Goal: Find specific page/section: Find specific page/section

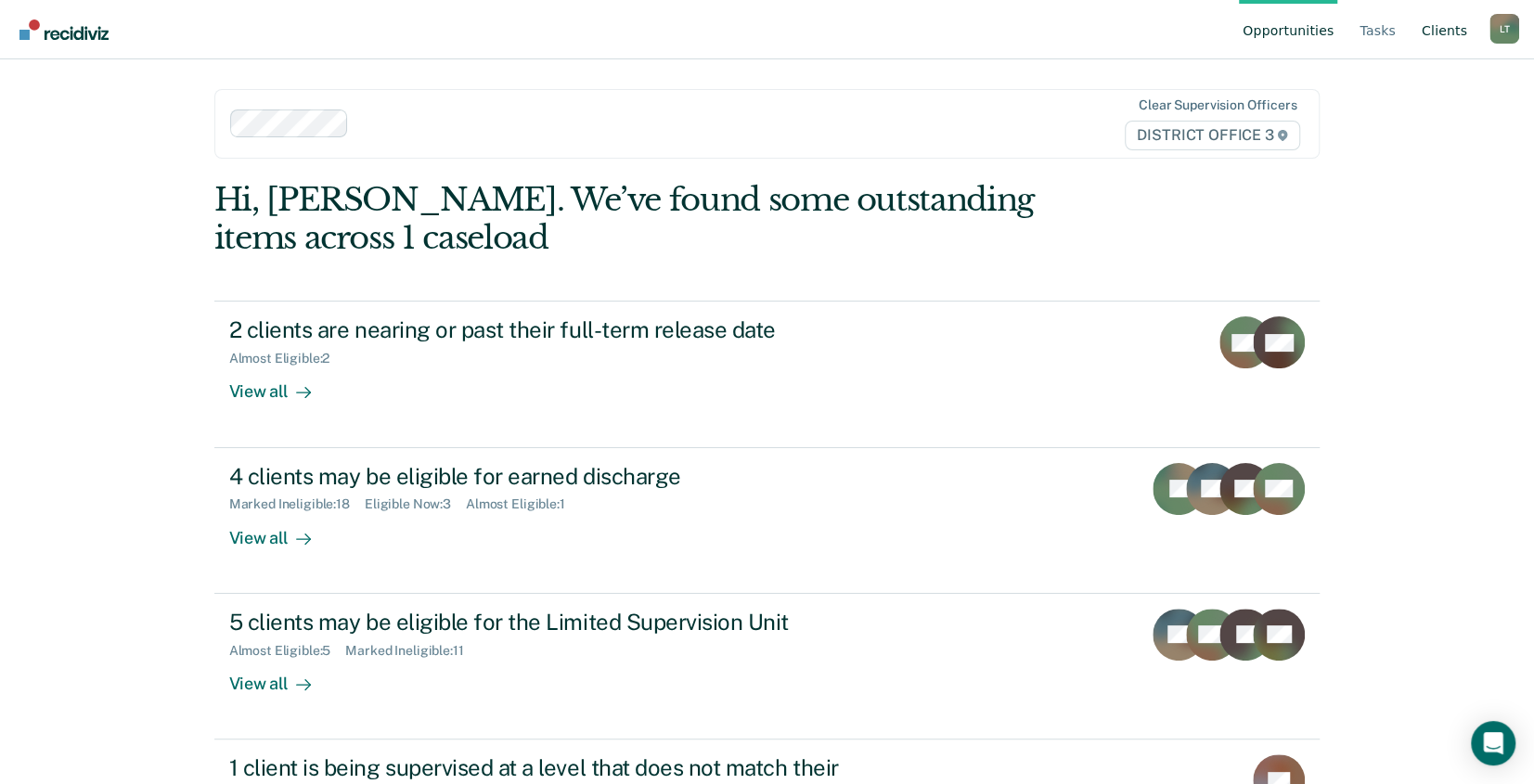
click at [1446, 32] on link "Client s" at bounding box center [1445, 29] width 53 height 60
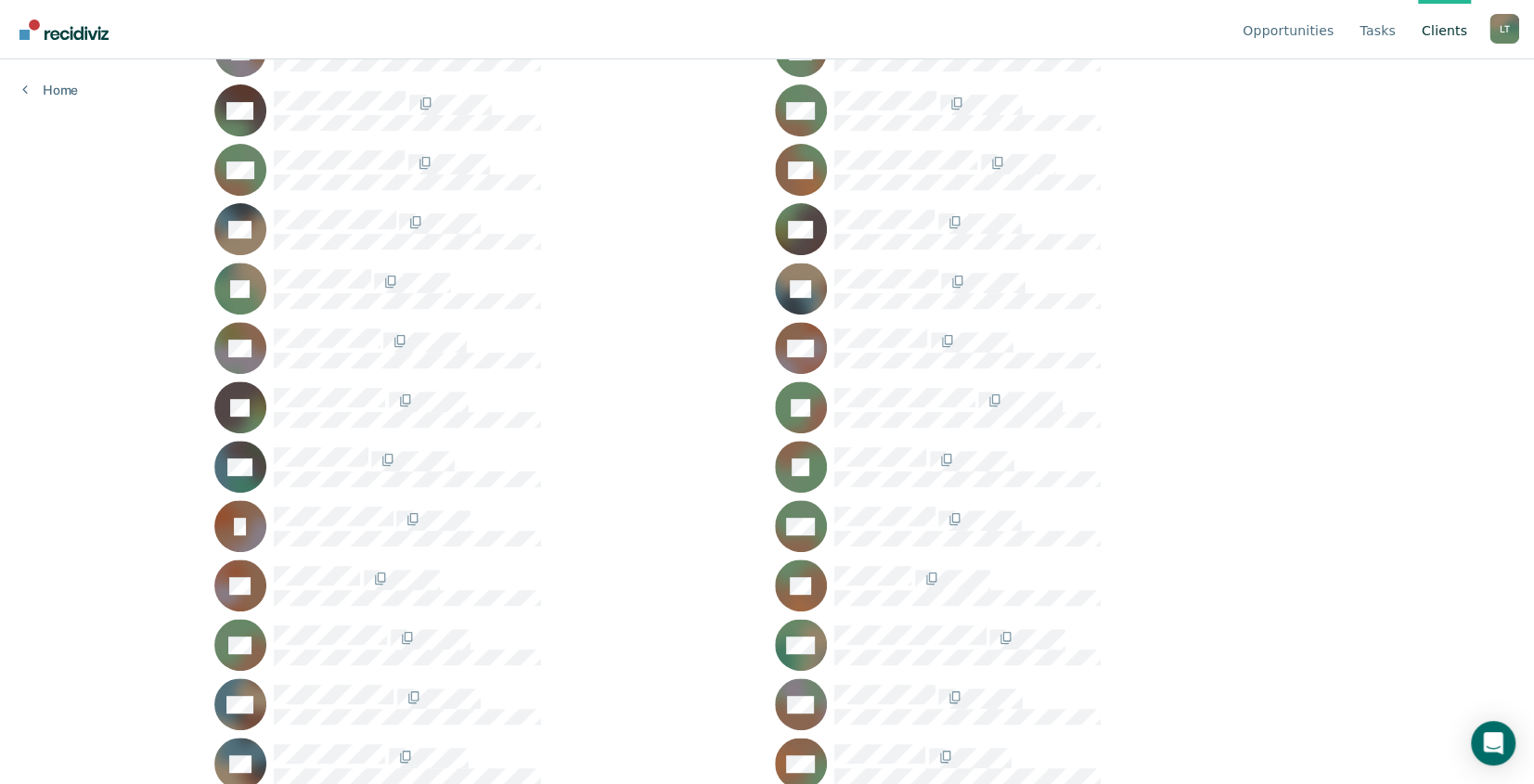
scroll to position [371, 0]
